Goal: Navigation & Orientation: Find specific page/section

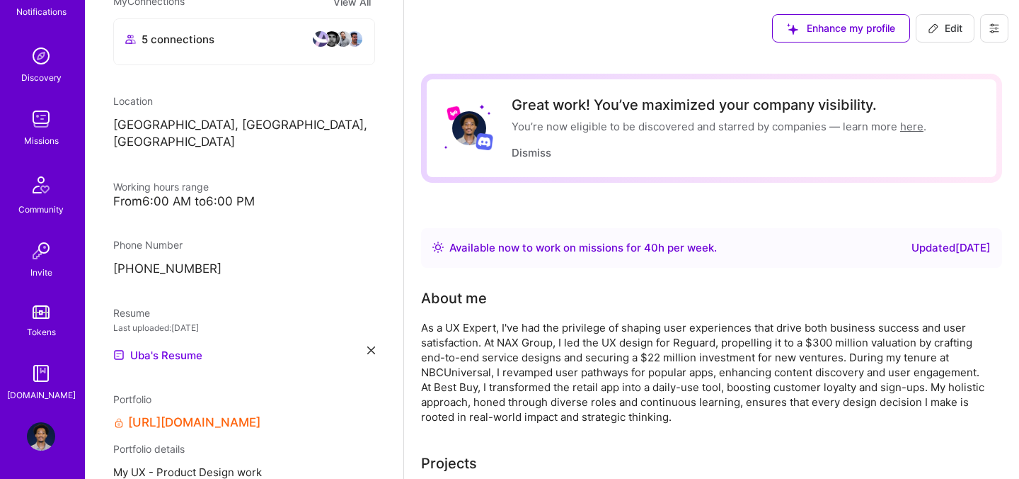
click at [1000, 32] on icon at bounding box center [994, 28] width 11 height 11
click at [922, 135] on button "Log Out" at bounding box center [956, 133] width 106 height 36
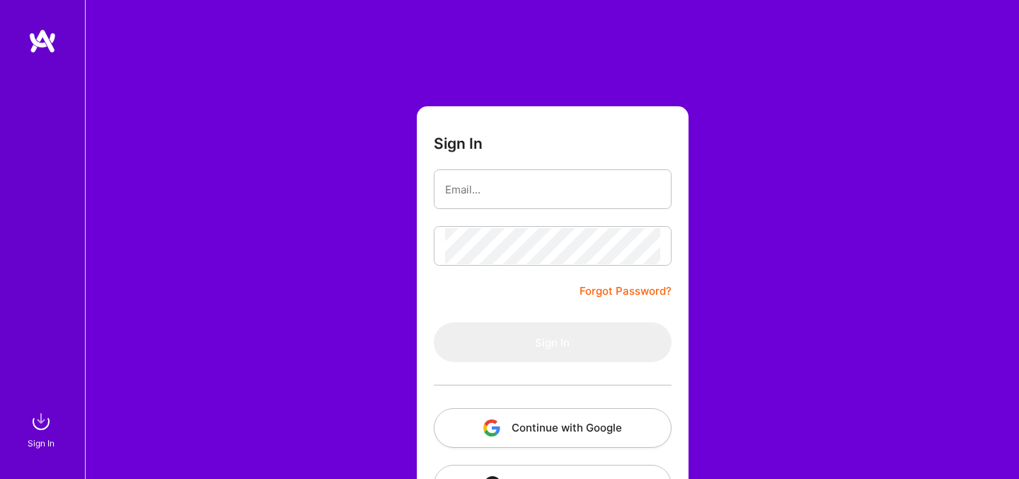
click at [503, 441] on button "Continue with Google" at bounding box center [553, 428] width 238 height 40
